Goal: Task Accomplishment & Management: Use online tool/utility

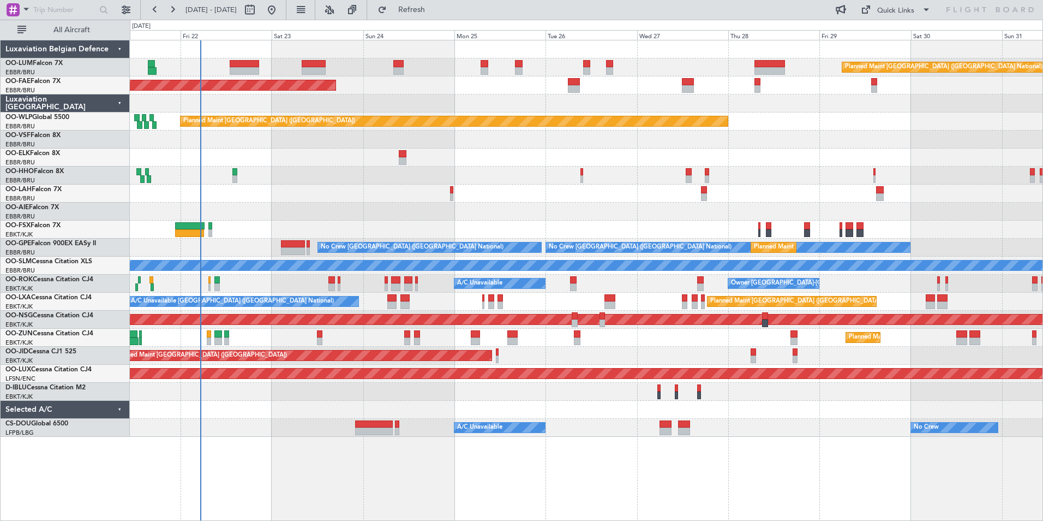
click at [175, 164] on div "Planned Maint [GEOGRAPHIC_DATA] ([GEOGRAPHIC_DATA] National) Planned Maint [GEO…" at bounding box center [586, 238] width 913 height 396
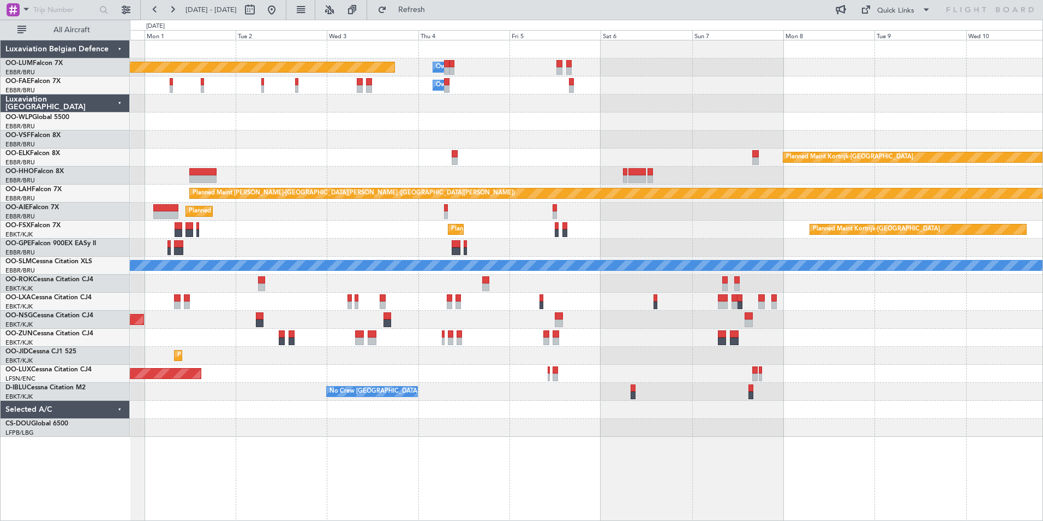
click at [146, 162] on div "Planned Maint [GEOGRAPHIC_DATA] ([GEOGRAPHIC_DATA] National) Owner [GEOGRAPHIC_…" at bounding box center [586, 238] width 913 height 396
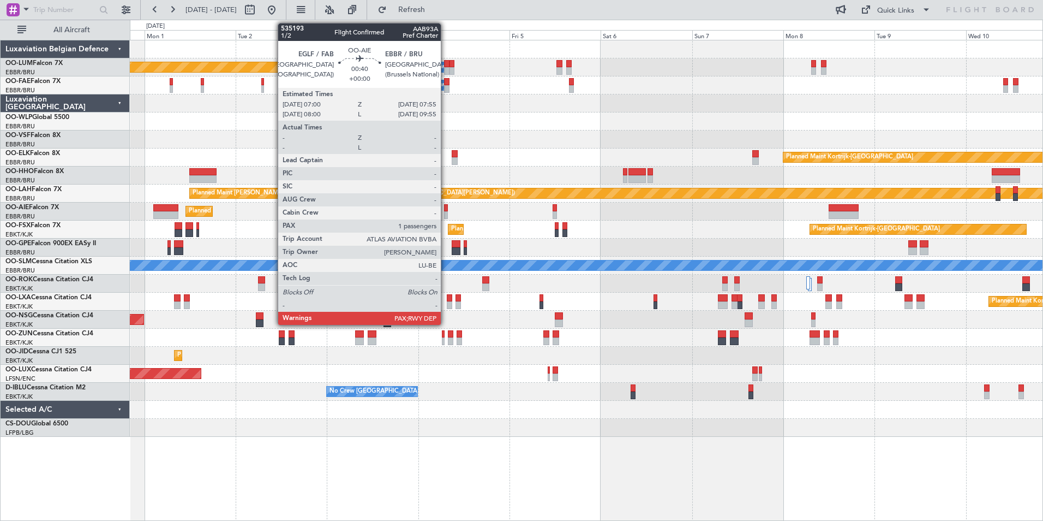
click at [446, 212] on div at bounding box center [446, 215] width 4 height 8
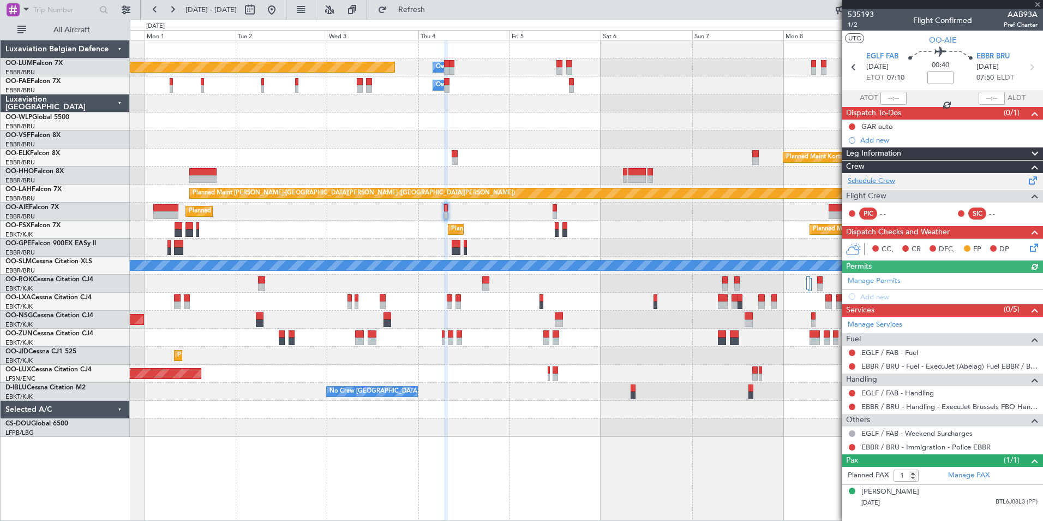
click at [875, 180] on link "Schedule Crew" at bounding box center [871, 181] width 47 height 11
click at [1038, 2] on span at bounding box center [1037, 5] width 11 height 10
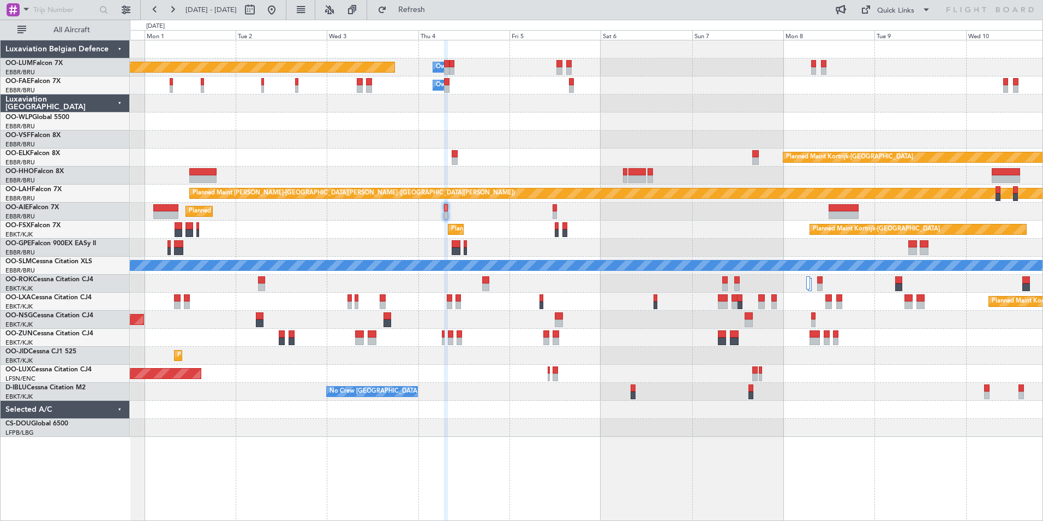
type input "0"
click at [273, 164] on div "Planned Maint Kortrijk-[GEOGRAPHIC_DATA]" at bounding box center [586, 157] width 913 height 18
click at [274, 164] on div "Planned Maint Kortrijk-[GEOGRAPHIC_DATA]" at bounding box center [586, 157] width 913 height 18
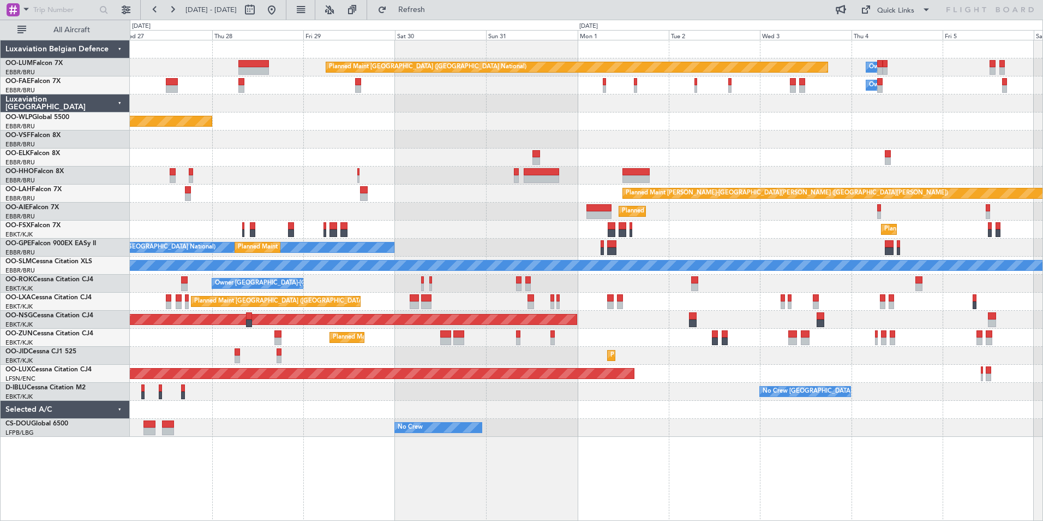
click at [710, 152] on div "Planned Maint Kortrijk-[GEOGRAPHIC_DATA]" at bounding box center [586, 157] width 913 height 18
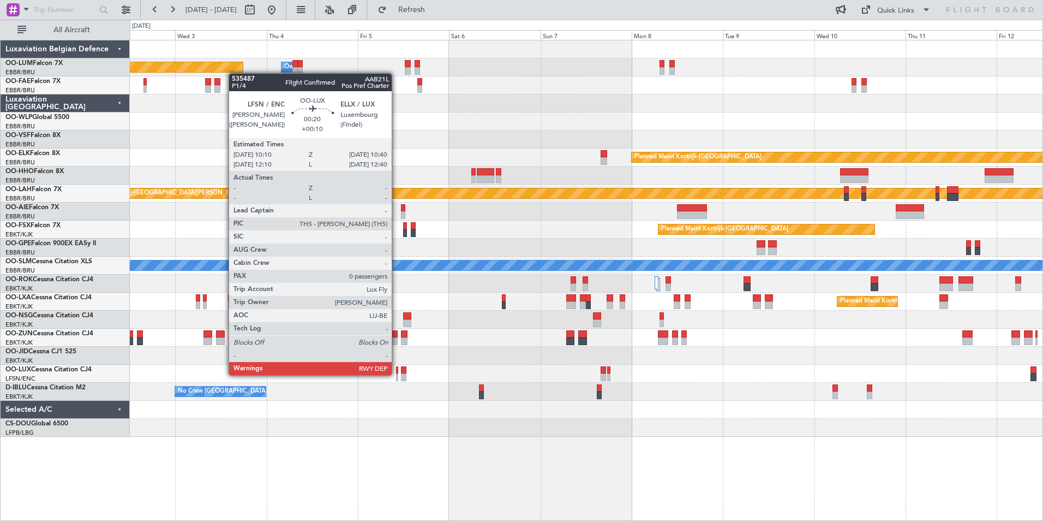
click at [397, 374] on div at bounding box center [397, 377] width 2 height 8
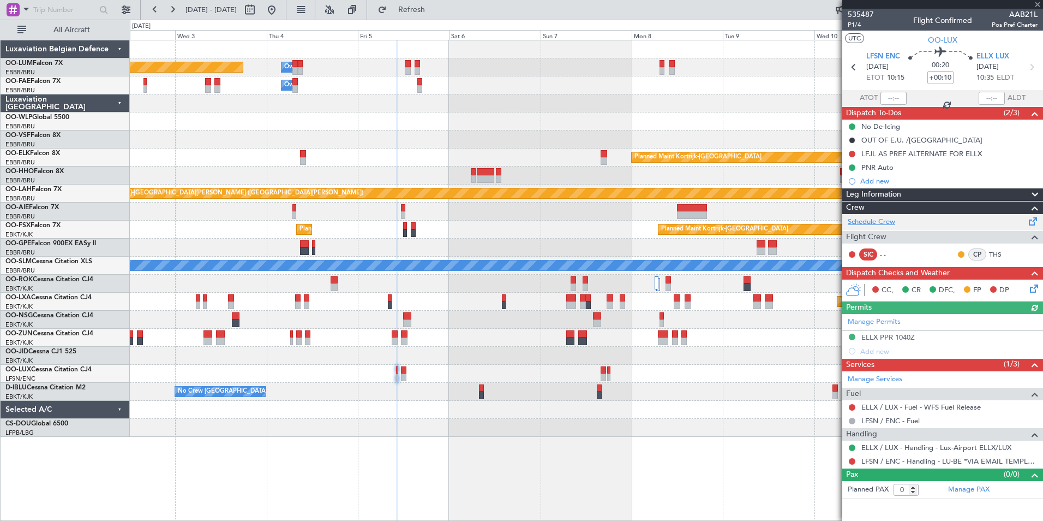
click at [870, 221] on link "Schedule Crew" at bounding box center [871, 222] width 47 height 11
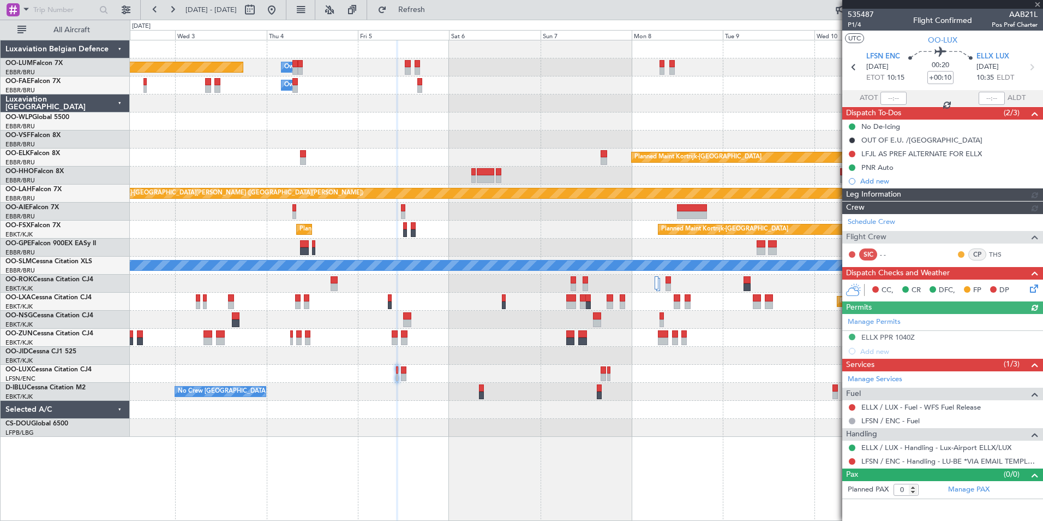
click at [1037, 5] on div at bounding box center [942, 4] width 201 height 9
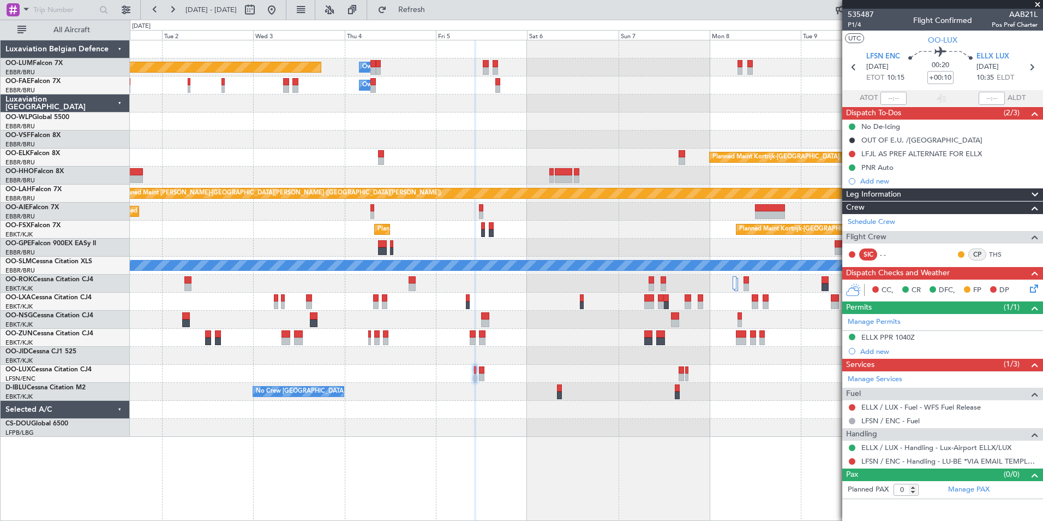
click at [640, 130] on div at bounding box center [586, 139] width 913 height 18
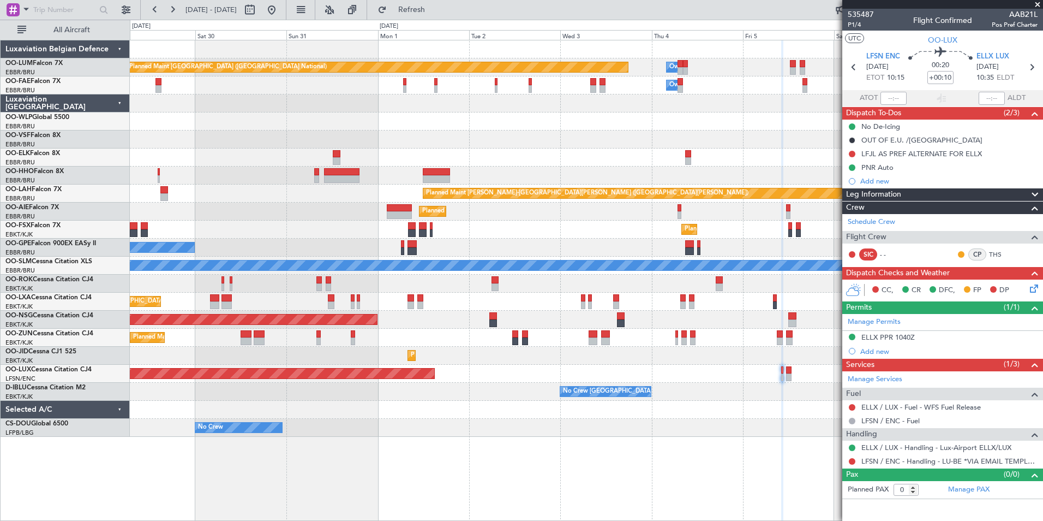
click at [1037, 3] on span at bounding box center [1037, 5] width 11 height 10
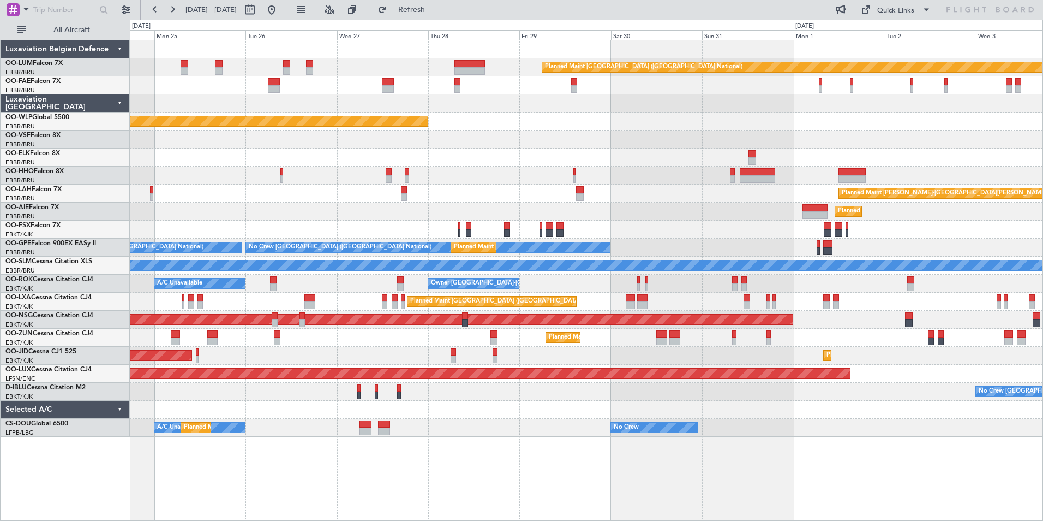
click at [681, 124] on div "Planned Maint [GEOGRAPHIC_DATA] ([GEOGRAPHIC_DATA])" at bounding box center [586, 121] width 913 height 18
